Goal: Information Seeking & Learning: Learn about a topic

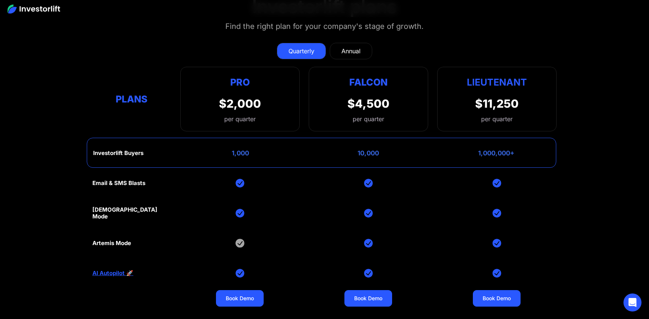
scroll to position [3242, 0]
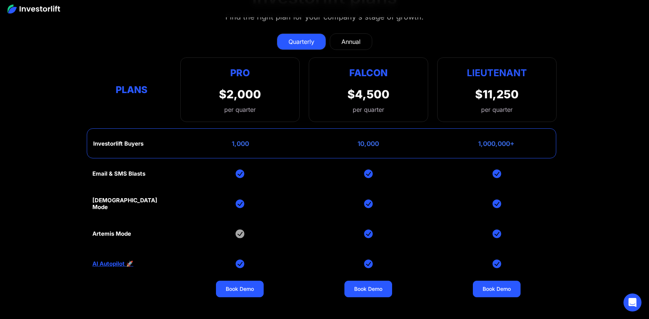
click at [358, 37] on div "Annual" at bounding box center [350, 41] width 19 height 9
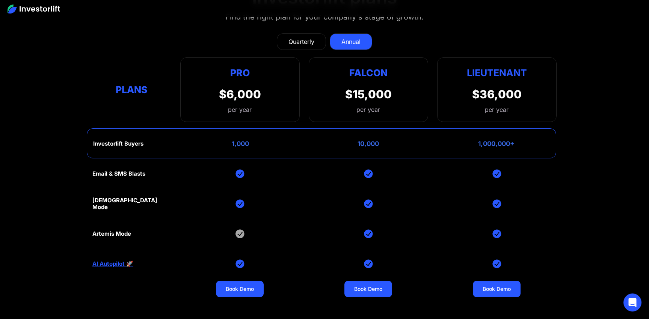
click at [322, 37] on link "Quarterly" at bounding box center [301, 41] width 49 height 17
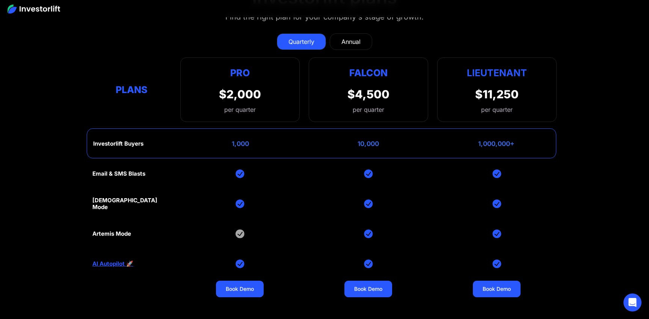
click at [118, 264] on link "AI Autopilot 🚀" at bounding box center [112, 264] width 41 height 7
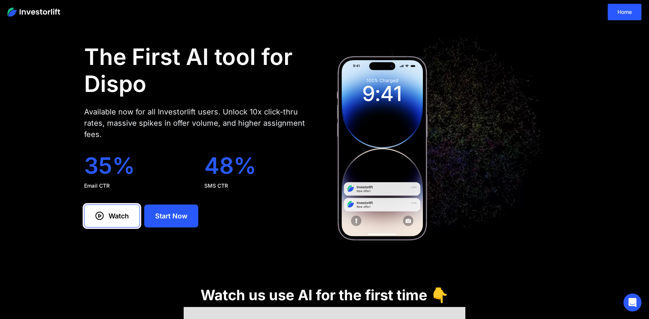
click at [115, 213] on div "Watch" at bounding box center [119, 216] width 20 height 10
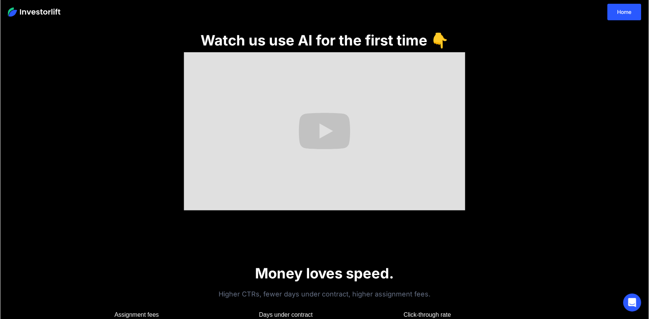
scroll to position [255, 0]
